Goal: Task Accomplishment & Management: Manage account settings

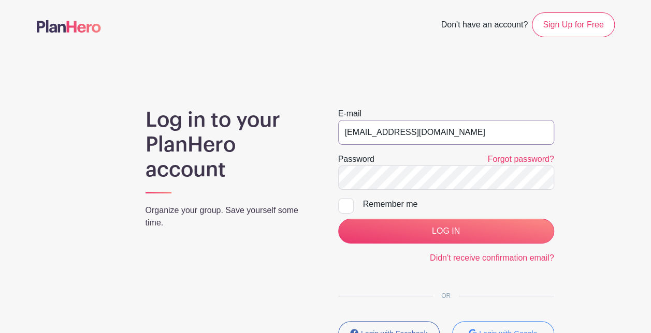
click at [384, 137] on input "[EMAIL_ADDRESS][DOMAIN_NAME]" at bounding box center [446, 132] width 216 height 25
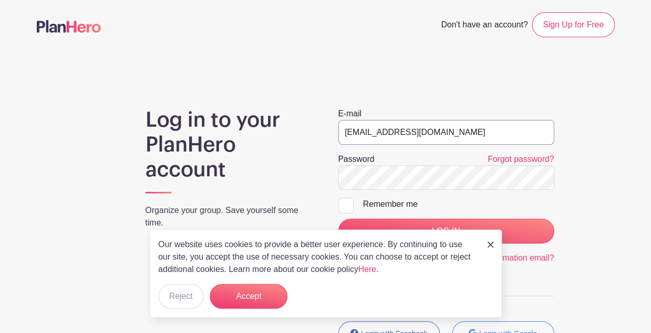
type input "[EMAIL_ADDRESS][DOMAIN_NAME]"
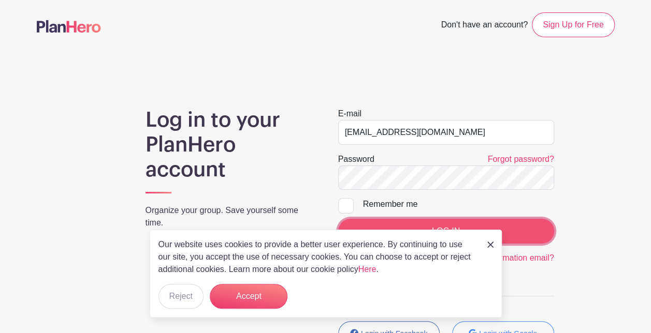
click at [529, 232] on input "LOG IN" at bounding box center [446, 231] width 216 height 25
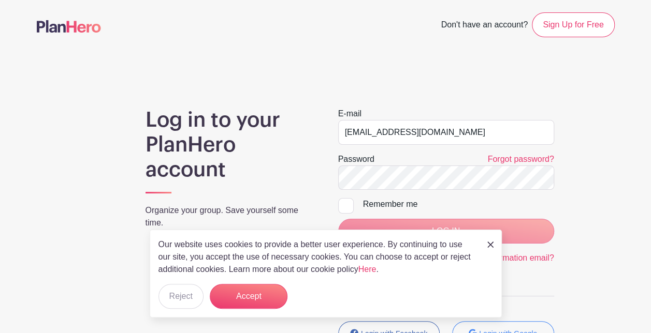
click at [490, 245] on img at bounding box center [490, 245] width 6 height 6
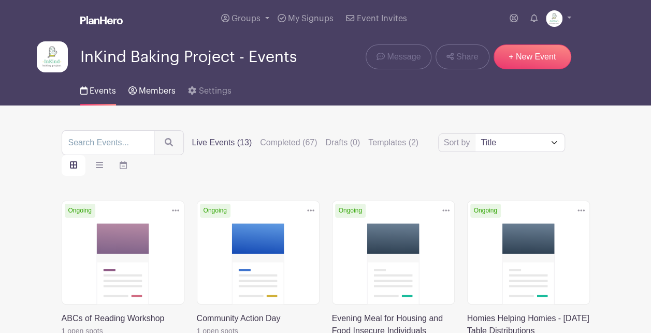
click at [166, 90] on span "Members" at bounding box center [157, 91] width 37 height 8
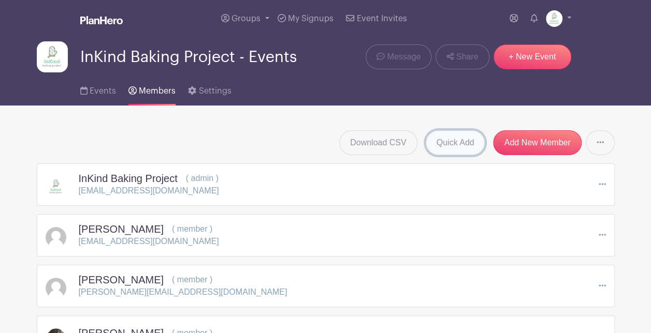
click at [478, 143] on link "Quick Add" at bounding box center [456, 142] width 60 height 25
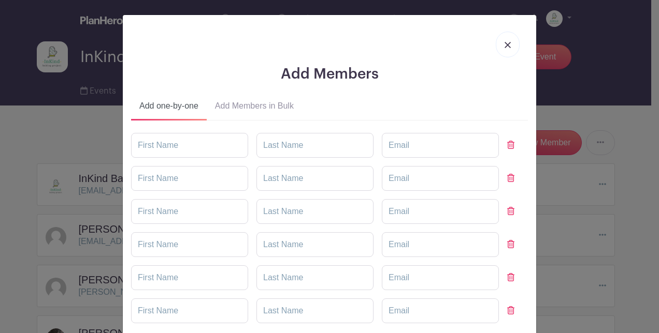
click at [275, 105] on button "Add Members in Bulk" at bounding box center [254, 108] width 95 height 25
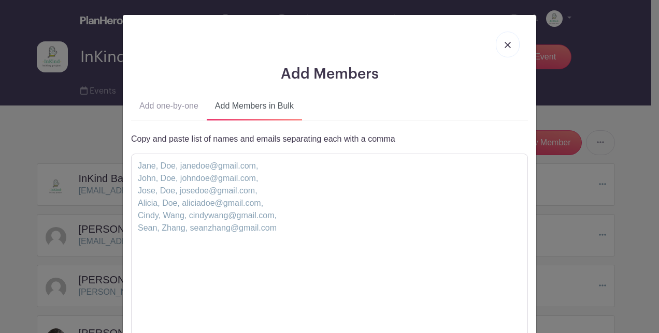
click at [276, 150] on div "Copy and paste list of names and emails separating each with a comma Send e-mai…" at bounding box center [329, 287] width 397 height 308
click at [266, 177] on textarea at bounding box center [329, 253] width 397 height 199
paste textarea "[PERSON_NAME], [PERSON_NAME], [EMAIL_ADDRESS][PERSON_NAME][DOMAIN_NAME],"
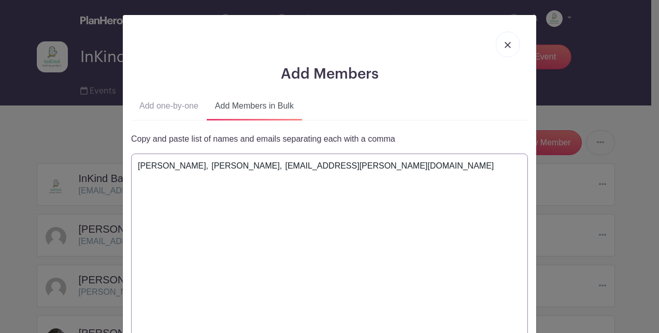
scroll to position [128, 0]
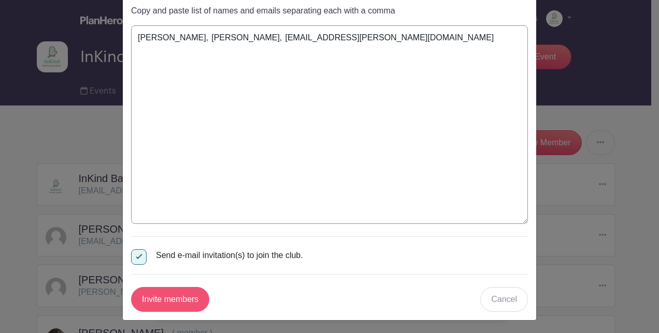
type textarea "[PERSON_NAME], [PERSON_NAME], [EMAIL_ADDRESS][PERSON_NAME][DOMAIN_NAME]"
click at [186, 302] on input "Invite members" at bounding box center [170, 299] width 78 height 25
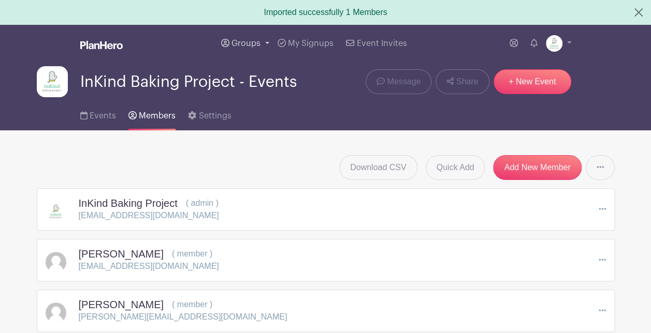
click at [258, 42] on span "Groups" at bounding box center [245, 43] width 29 height 8
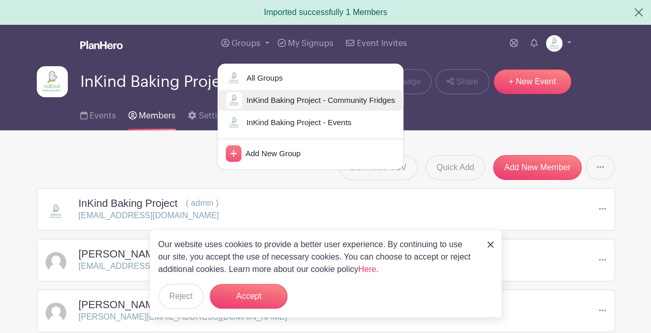
click at [267, 99] on span "InKind Baking Project - Community Fridges" at bounding box center [318, 101] width 153 height 12
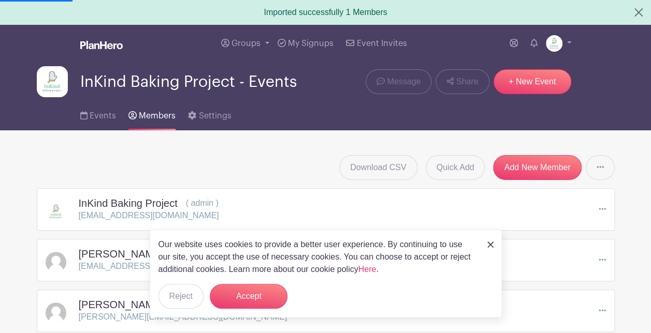
click at [241, 312] on div "Our website uses cookies to provide a better user experience. By continuing to …" at bounding box center [326, 274] width 352 height 88
click at [239, 304] on button "Accept" at bounding box center [249, 296] width 78 height 25
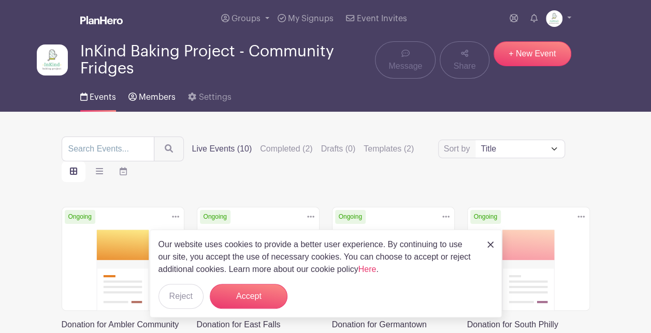
click at [153, 90] on link "Members" at bounding box center [151, 95] width 47 height 33
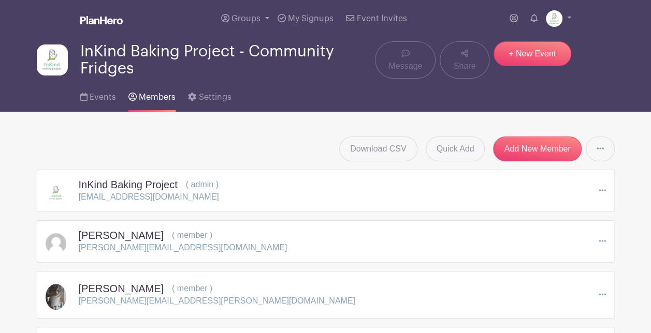
click at [494, 243] on div "[PERSON_NAME] ( member ) [PERSON_NAME][EMAIL_ADDRESS][DOMAIN_NAME] Edit Remove …" at bounding box center [326, 241] width 560 height 25
click at [452, 145] on link "Quick Add" at bounding box center [456, 149] width 60 height 25
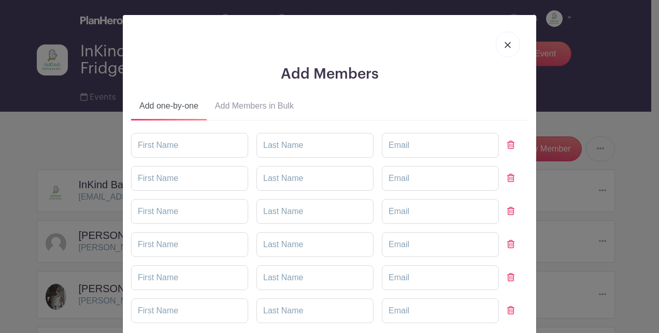
click at [234, 111] on button "Add Members in Bulk" at bounding box center [254, 108] width 95 height 25
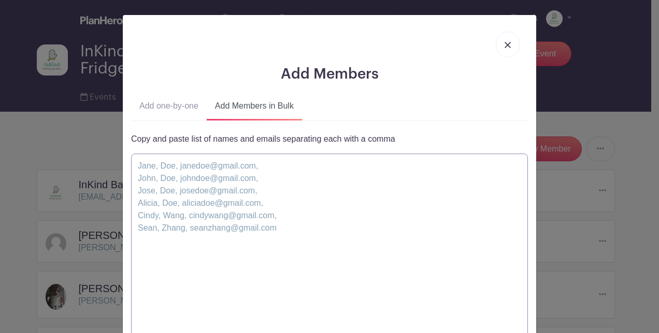
click at [231, 162] on textarea at bounding box center [329, 253] width 397 height 199
paste textarea "[PERSON_NAME], [PERSON_NAME], [EMAIL_ADDRESS][PERSON_NAME][DOMAIN_NAME],"
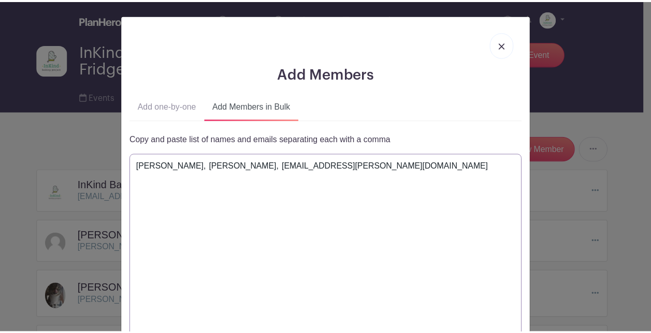
scroll to position [128, 0]
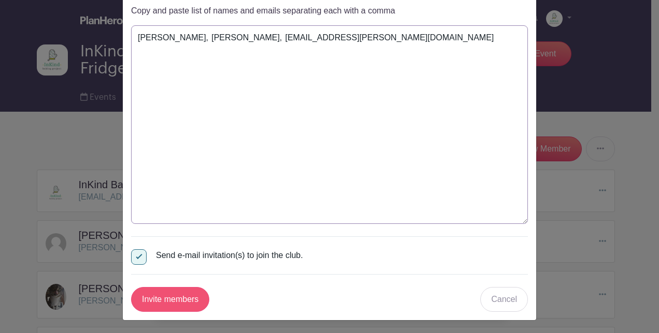
type textarea "[PERSON_NAME], [PERSON_NAME], [EMAIL_ADDRESS][PERSON_NAME][DOMAIN_NAME]"
click at [158, 298] on input "Invite members" at bounding box center [170, 299] width 78 height 25
